Goal: Task Accomplishment & Management: Use online tool/utility

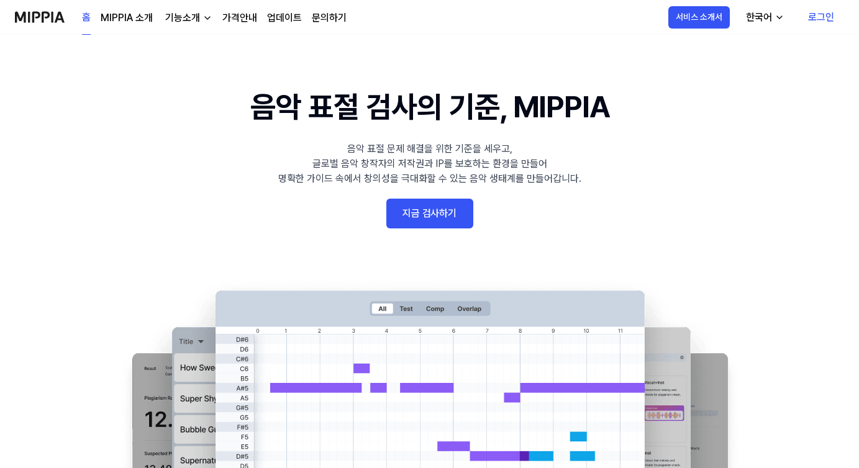
click at [459, 220] on link "지금 검사하기" at bounding box center [429, 214] width 87 height 30
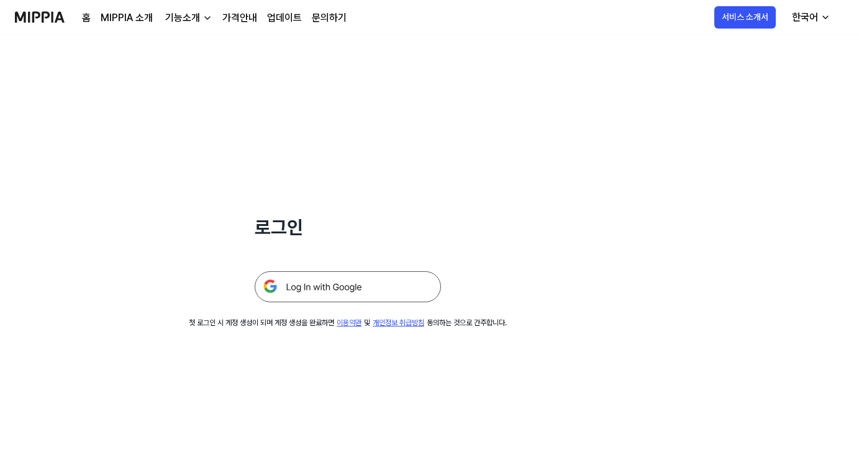
click at [359, 285] on img at bounding box center [348, 286] width 186 height 31
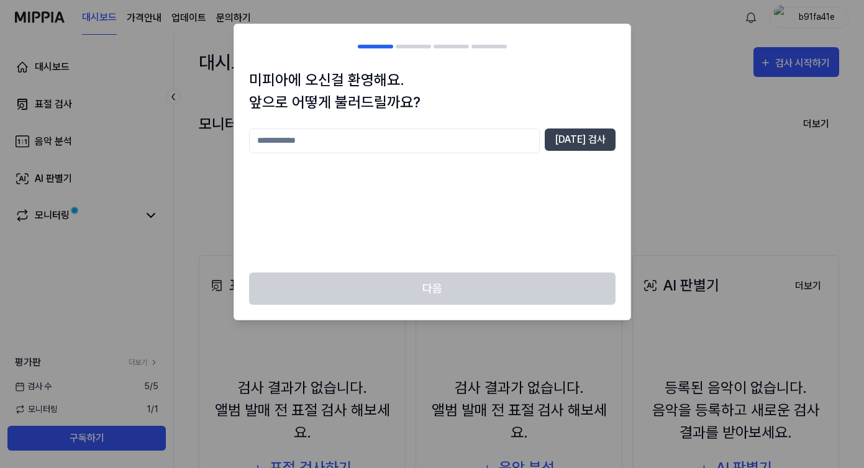
click at [359, 137] on input "text" at bounding box center [394, 141] width 291 height 25
type input "*"
type input "******"
click at [558, 136] on div "****** [DATE] 검사" at bounding box center [432, 141] width 366 height 25
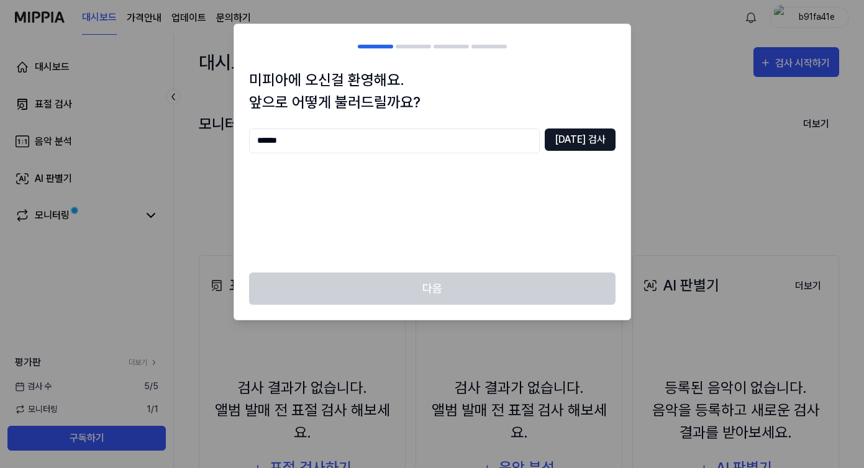
click at [566, 136] on button "[DATE] 검사" at bounding box center [580, 140] width 71 height 22
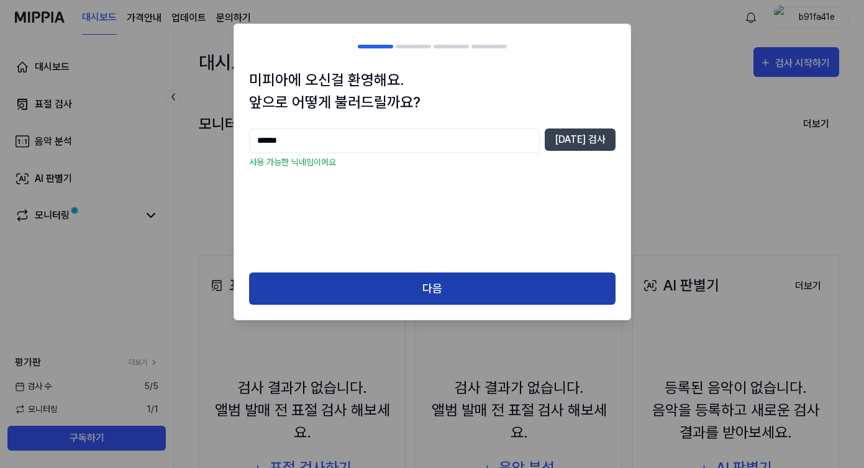
click at [350, 289] on button "다음" at bounding box center [432, 289] width 366 height 33
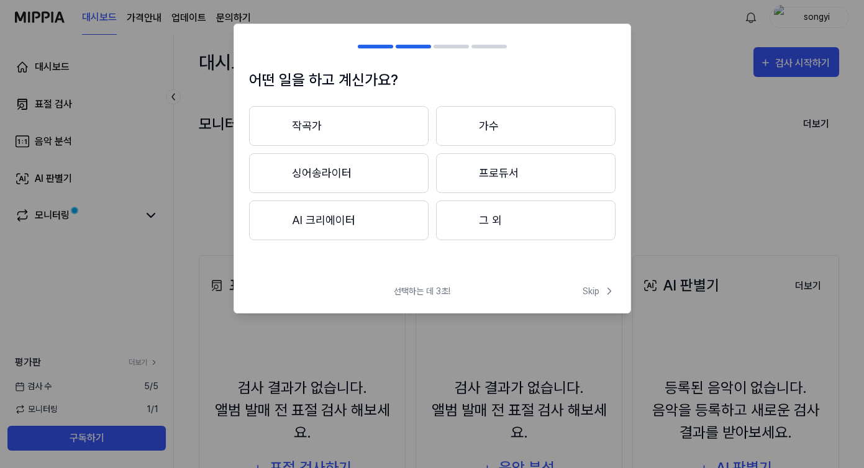
click at [336, 170] on button "싱어송라이터" at bounding box center [338, 173] width 179 height 40
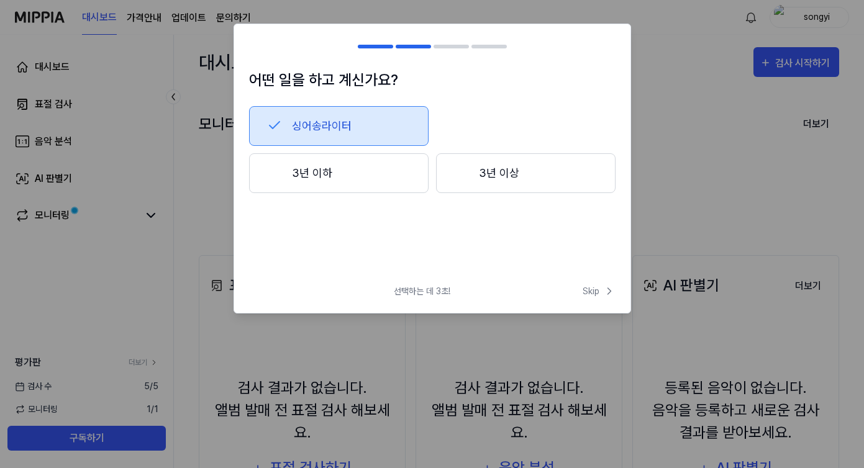
click at [506, 171] on button "3년 이상" at bounding box center [525, 173] width 179 height 40
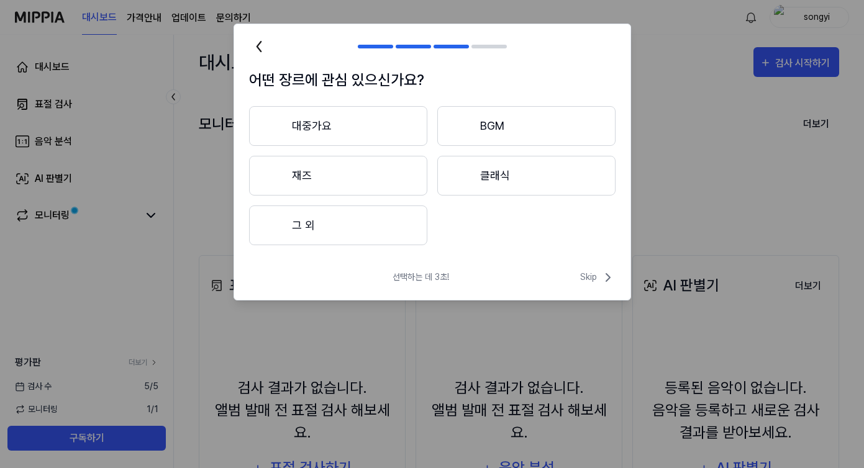
click at [354, 173] on button "재즈" at bounding box center [338, 176] width 178 height 40
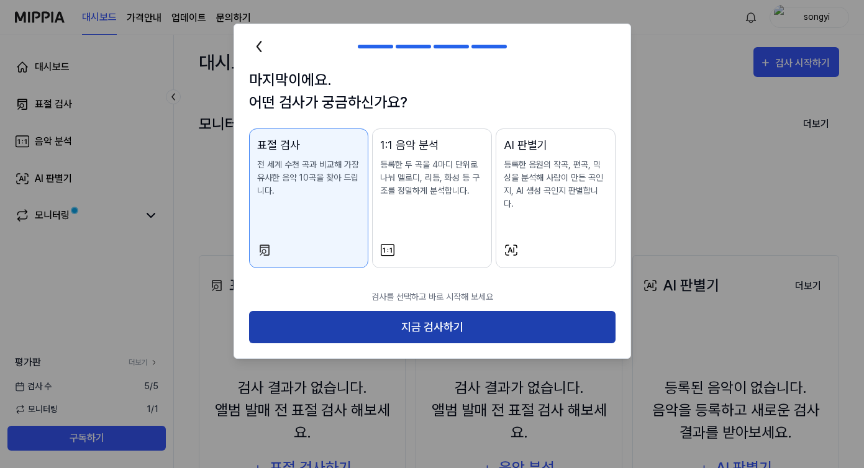
click at [437, 322] on button "지금 검사하기" at bounding box center [432, 327] width 366 height 33
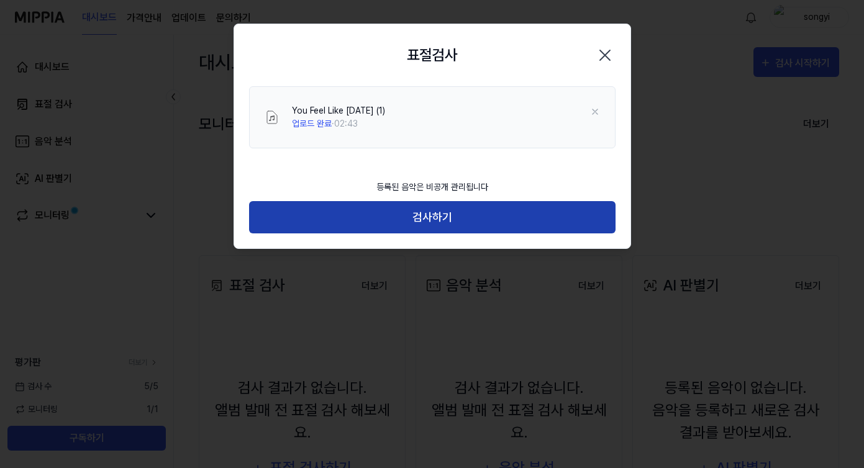
click at [432, 219] on button "검사하기" at bounding box center [432, 217] width 366 height 33
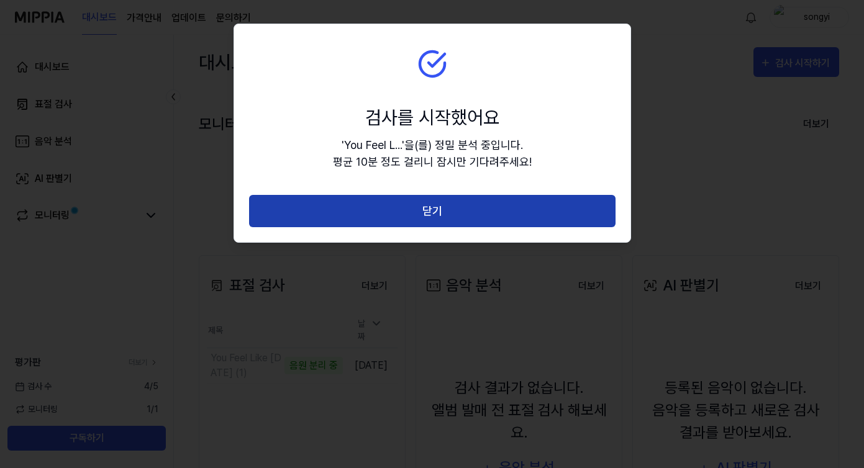
click at [510, 213] on button "닫기" at bounding box center [432, 211] width 366 height 33
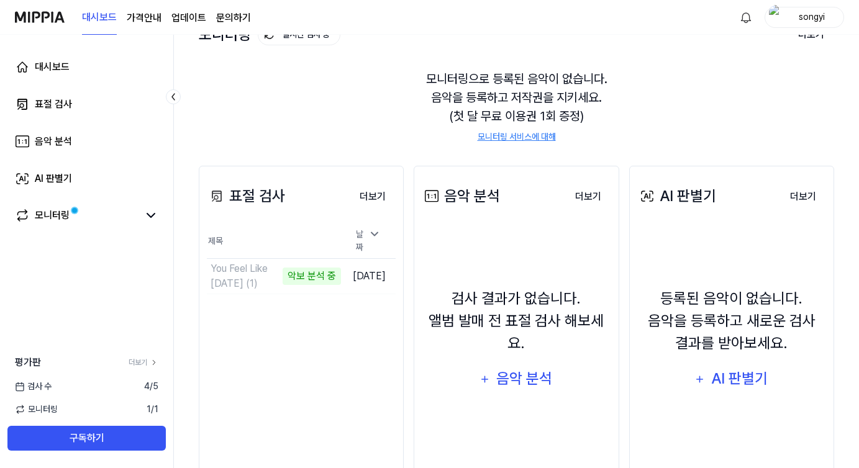
scroll to position [144, 0]
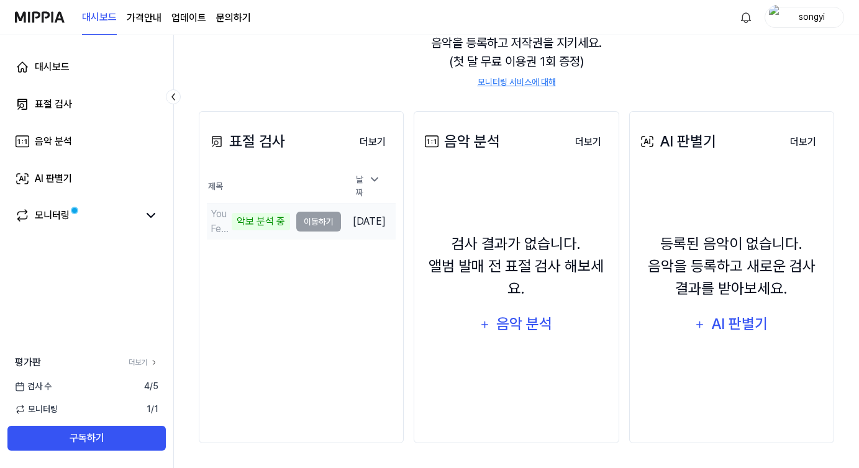
click at [315, 216] on td "You Feel Like [DATE] (1) 악보 분석 중 이동하기" at bounding box center [274, 221] width 134 height 35
click at [106, 212] on link "모니터링" at bounding box center [77, 215] width 124 height 15
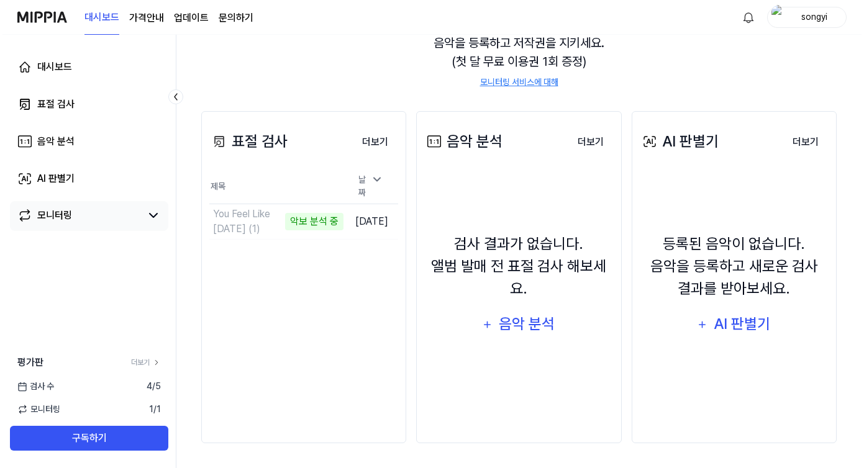
scroll to position [0, 0]
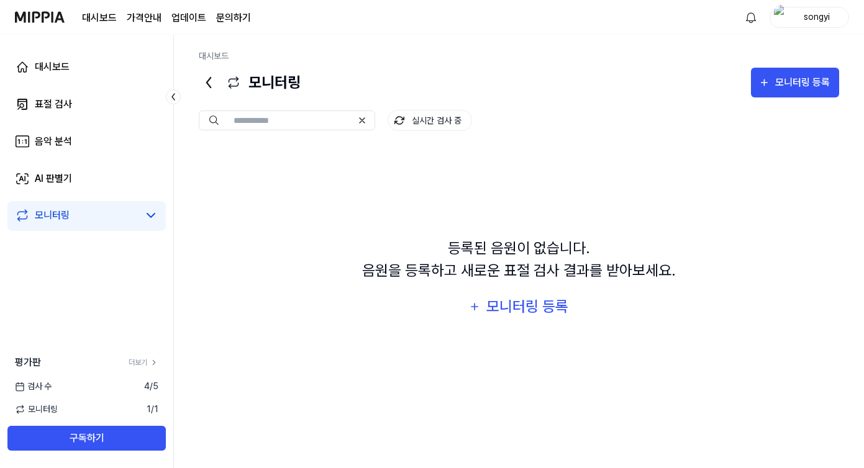
click at [106, 212] on link "모니터링" at bounding box center [77, 215] width 124 height 15
click at [109, 109] on link "표절 검사" at bounding box center [86, 104] width 158 height 30
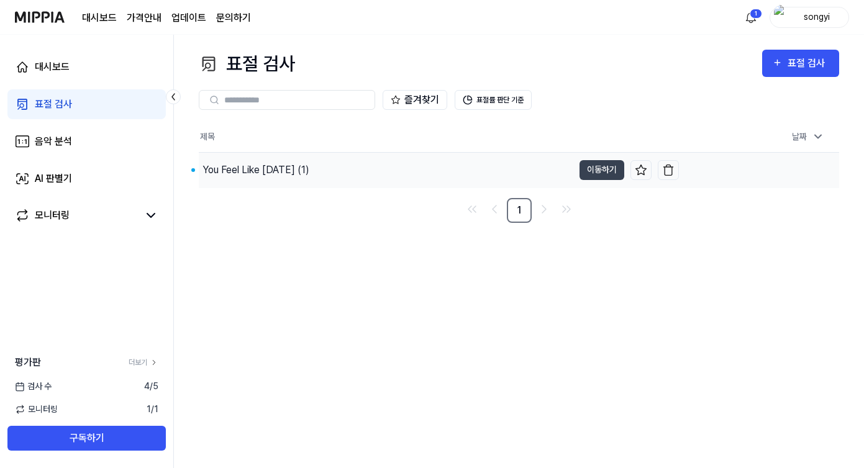
click at [261, 175] on div "You Feel Like [DATE] (1)" at bounding box center [255, 170] width 107 height 15
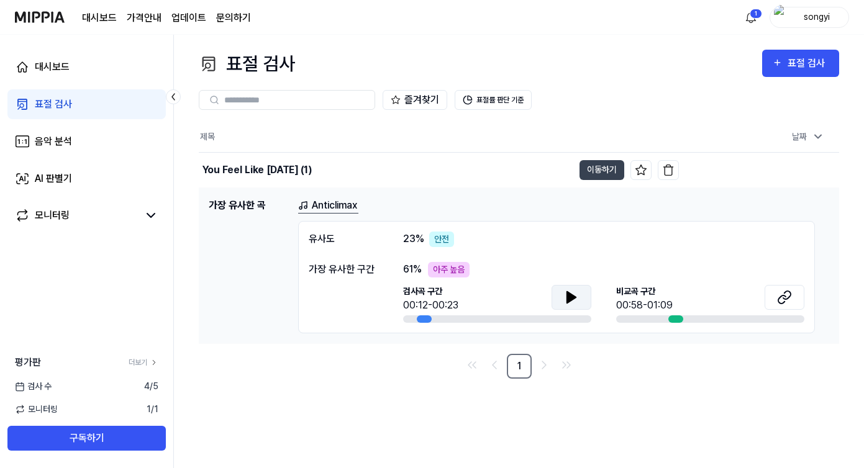
click at [581, 294] on button at bounding box center [572, 297] width 40 height 25
click at [781, 299] on icon at bounding box center [784, 297] width 15 height 15
click at [560, 296] on button at bounding box center [572, 297] width 40 height 25
click at [565, 301] on icon at bounding box center [571, 297] width 15 height 15
click at [793, 297] on button at bounding box center [785, 297] width 40 height 25
